Goal: Information Seeking & Learning: Check status

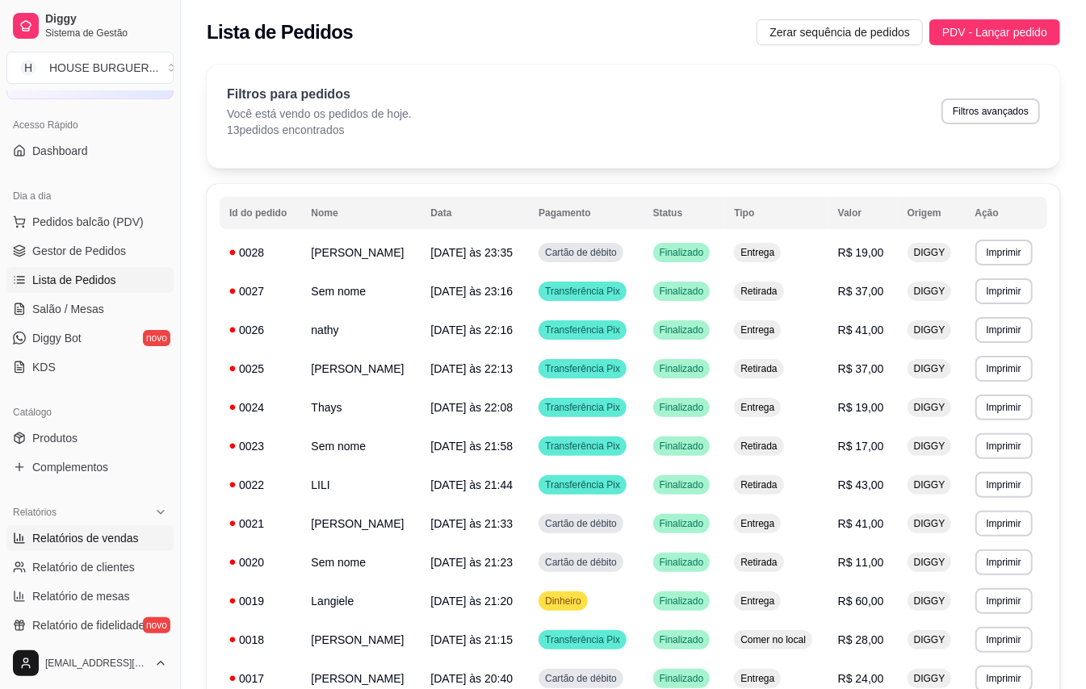
click at [72, 533] on span "Relatórios de vendas" at bounding box center [85, 538] width 107 height 16
select select "ALL"
select select "0"
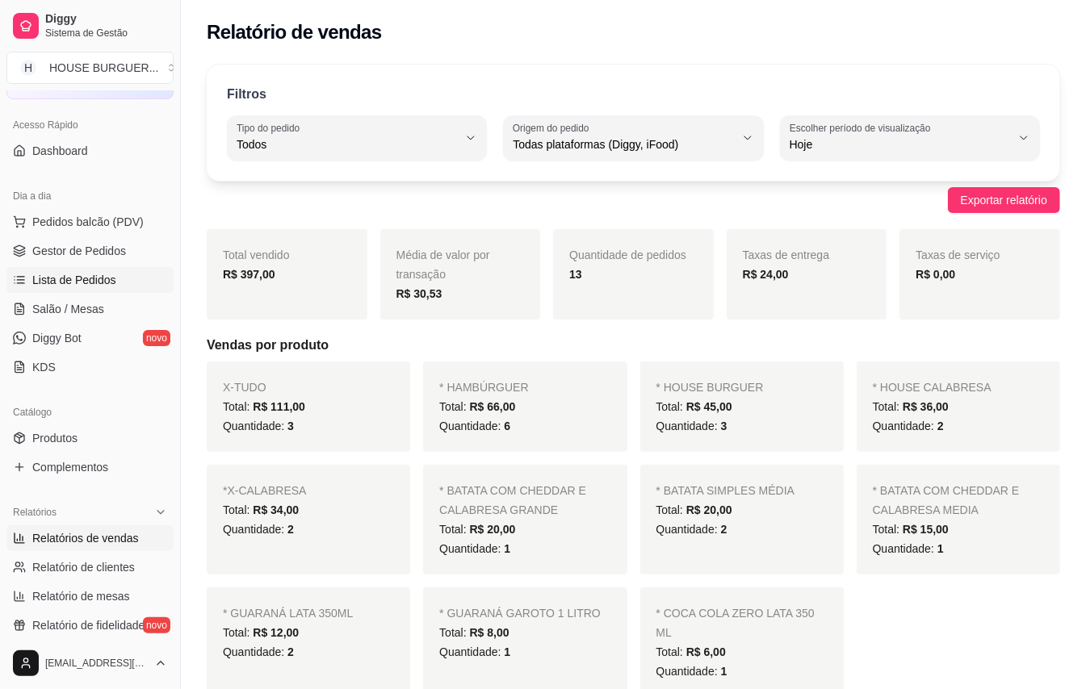
click at [69, 276] on span "Lista de Pedidos" at bounding box center [74, 280] width 84 height 16
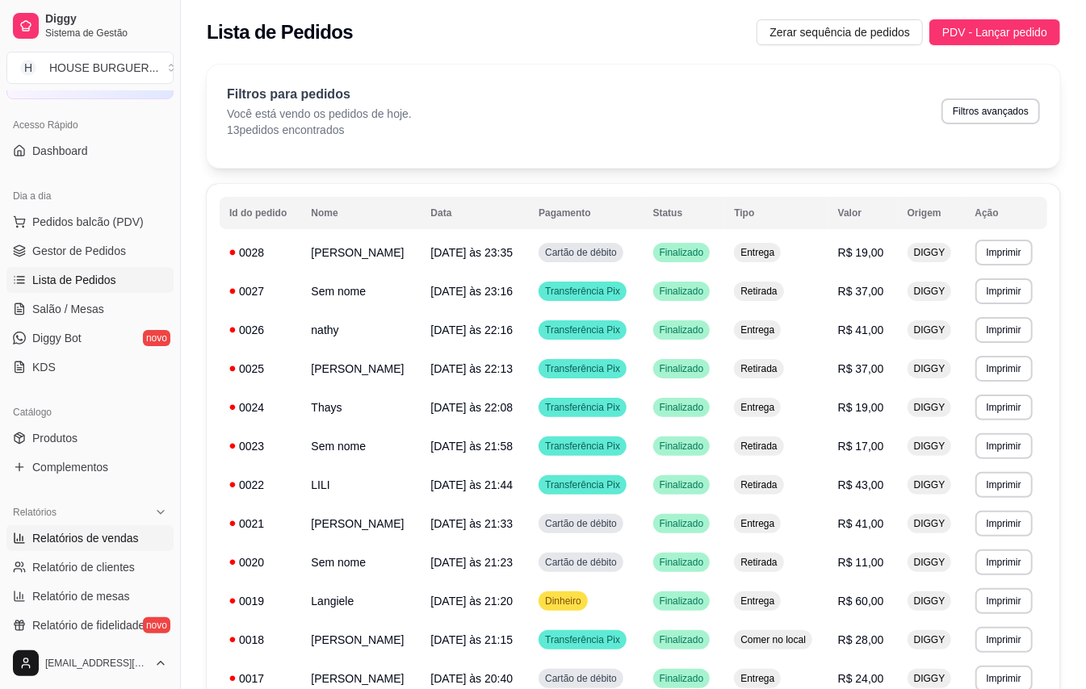
click at [95, 534] on span "Relatórios de vendas" at bounding box center [85, 538] width 107 height 16
select select "ALL"
select select "0"
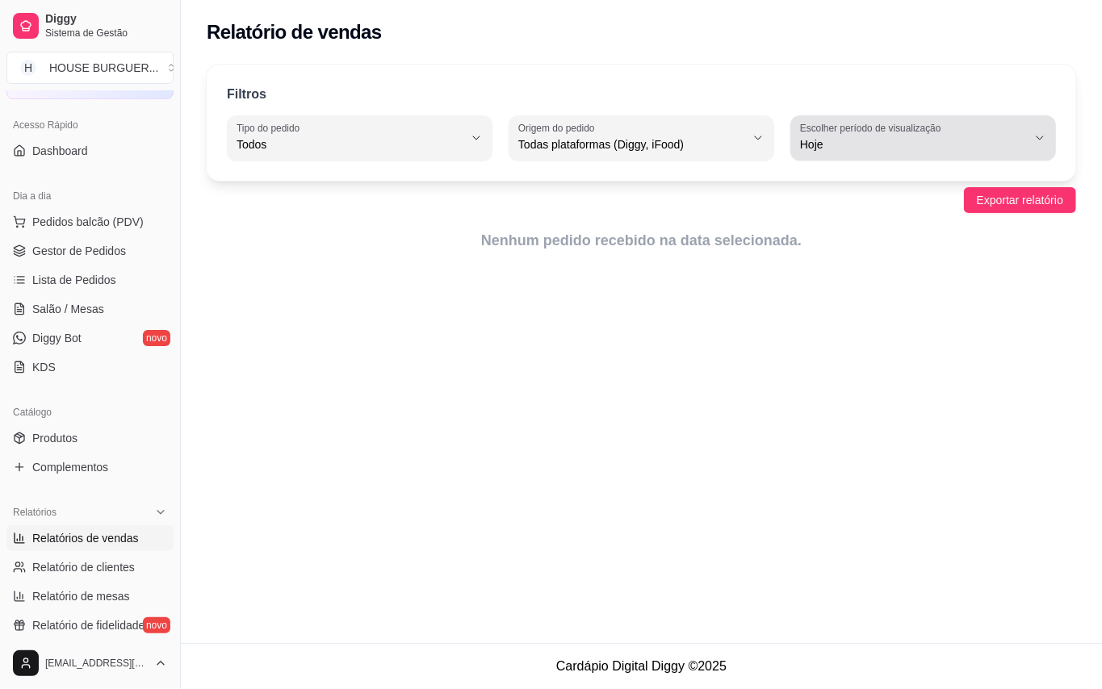
click at [918, 142] on span "Hoje" at bounding box center [913, 144] width 227 height 16
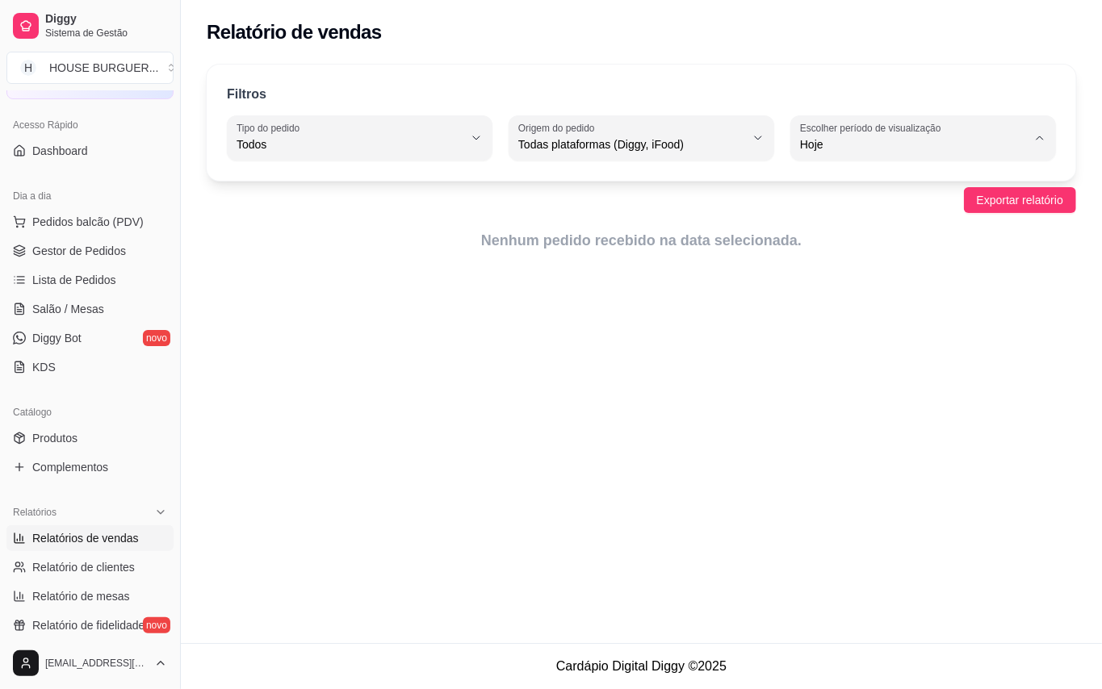
click at [843, 213] on span "Ontem" at bounding box center [915, 209] width 215 height 15
type input "1"
select select "1"
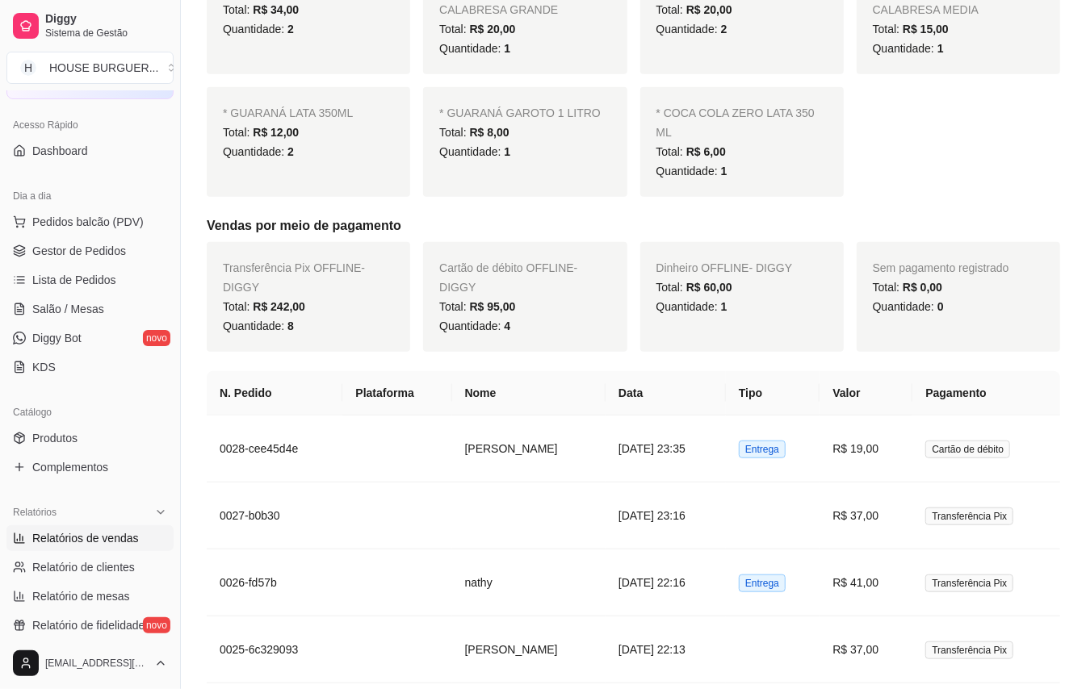
scroll to position [538, 0]
